Goal: Information Seeking & Learning: Learn about a topic

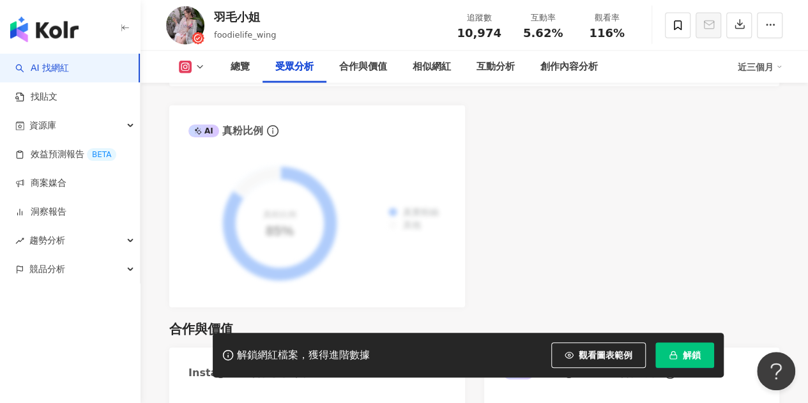
scroll to position [1546, 0]
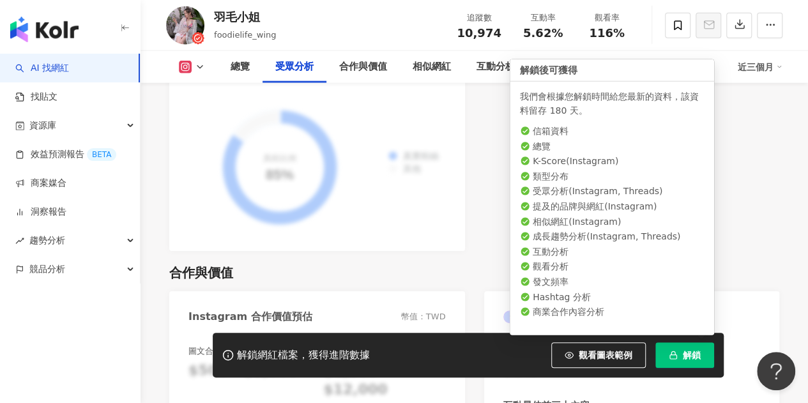
drag, startPoint x: 673, startPoint y: 357, endPoint x: 670, endPoint y: 347, distance: 10.5
click at [672, 351] on icon "button" at bounding box center [672, 354] width 9 height 9
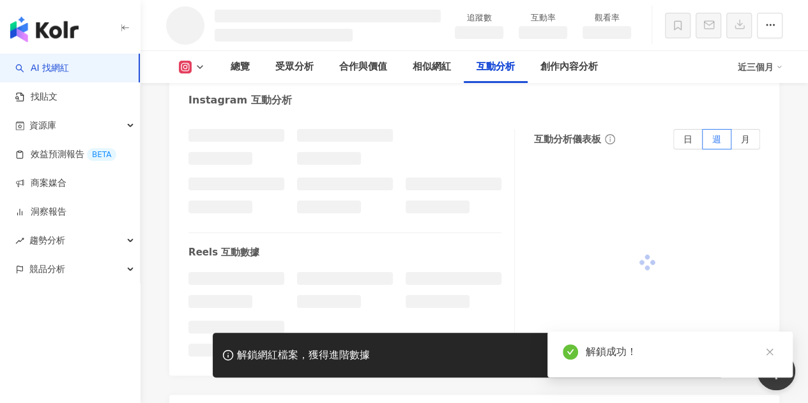
scroll to position [2282, 0]
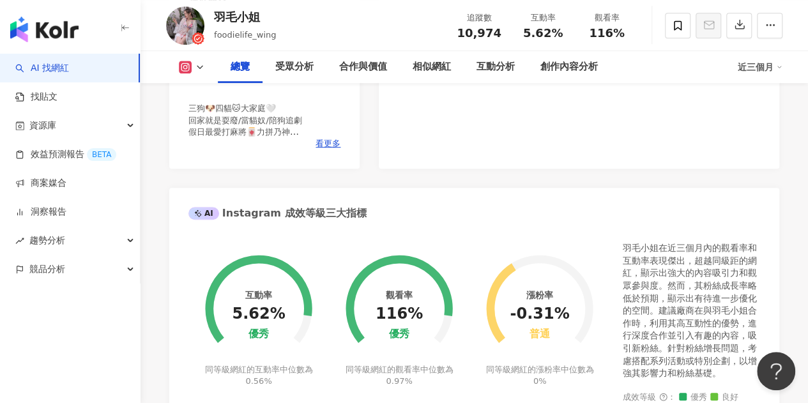
scroll to position [406, 0]
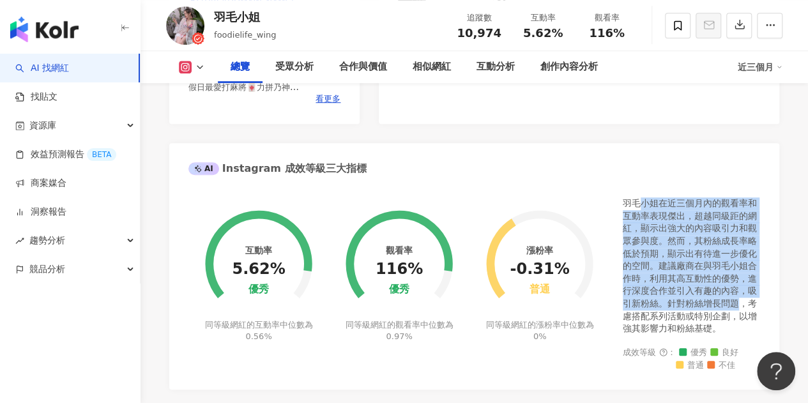
drag, startPoint x: 637, startPoint y: 220, endPoint x: 735, endPoint y: 312, distance: 134.6
click at [735, 312] on div "羽毛小姐在近三個月內的觀看率和互動率表現傑出，超越同級距的網紅，顯示出強大的內容吸引力和觀眾參與度。然而，其粉絲成長率略低於預期，顯示出有待進一步優化的空間。…" at bounding box center [690, 266] width 137 height 138
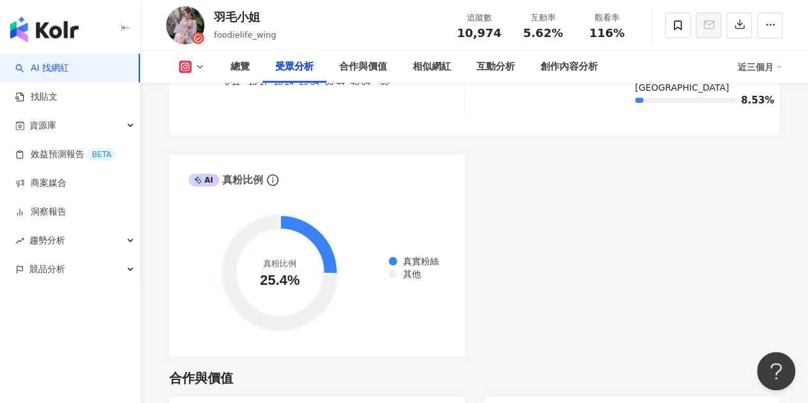
scroll to position [1491, 0]
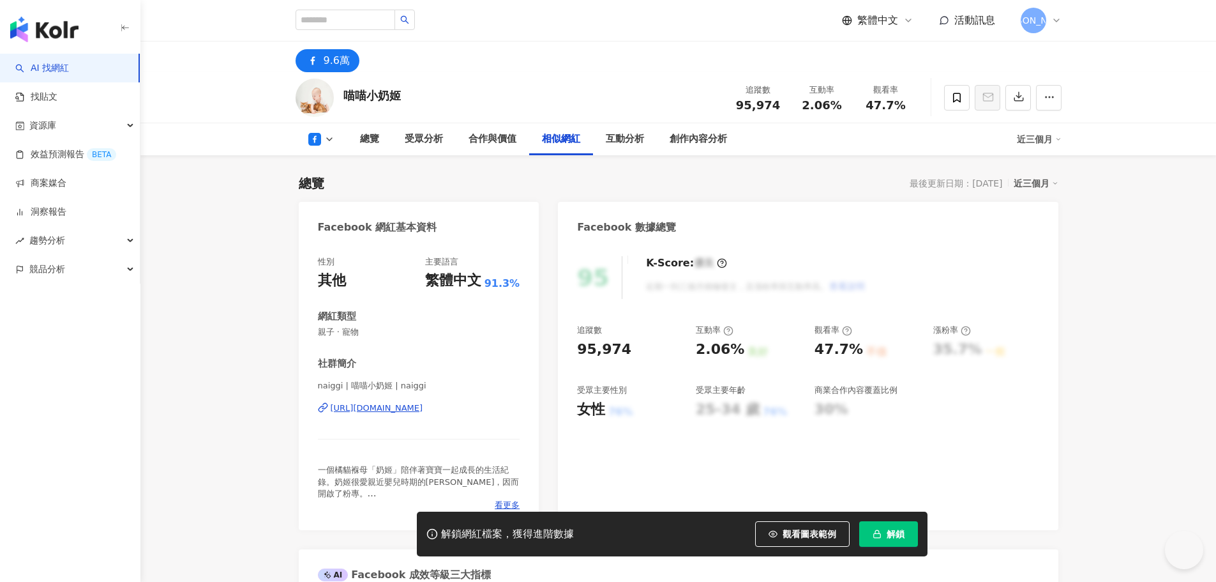
scroll to position [2029, 0]
